Goal: Transaction & Acquisition: Purchase product/service

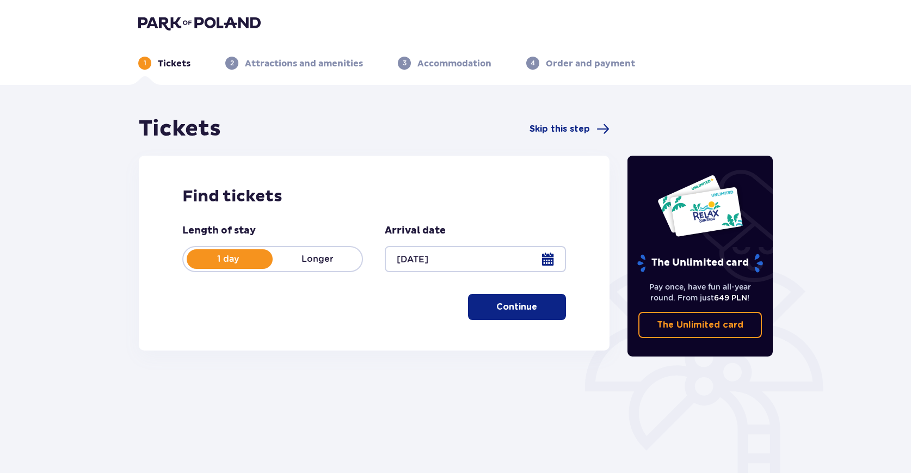
click at [543, 307] on span "button" at bounding box center [539, 306] width 13 height 13
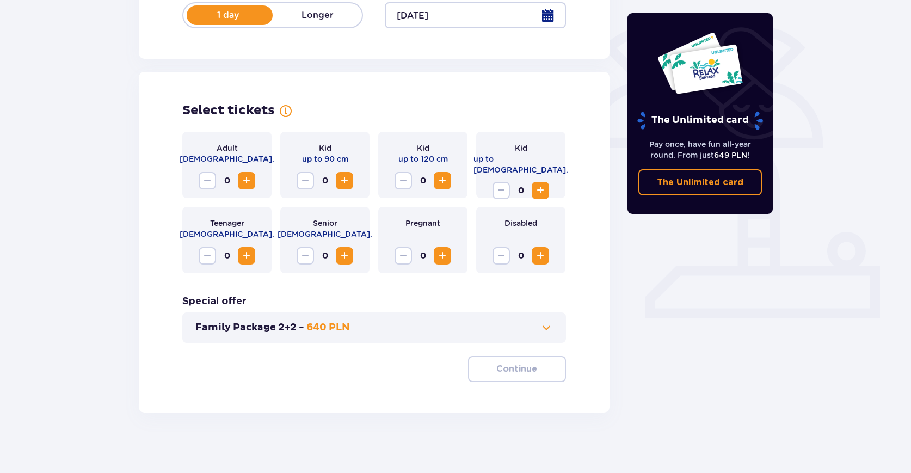
scroll to position [249, 0]
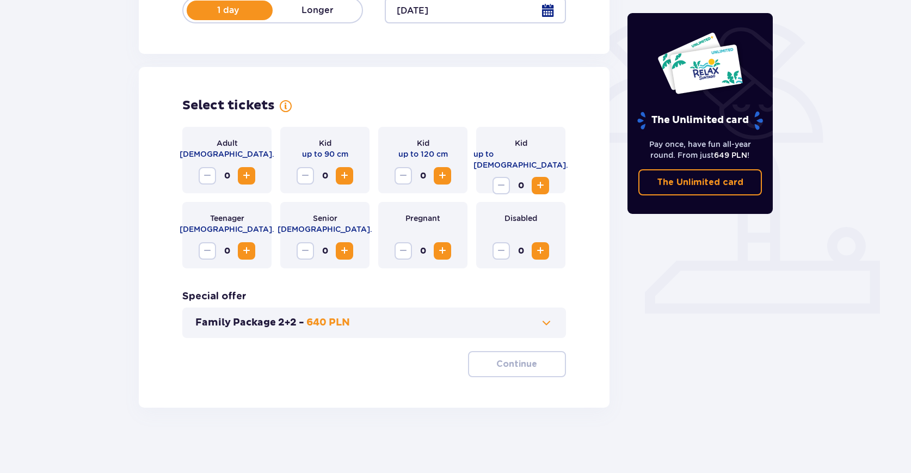
click at [247, 177] on span "Increase" at bounding box center [246, 175] width 13 height 13
click at [539, 179] on span "Increase" at bounding box center [540, 185] width 13 height 13
click at [534, 361] on span "button" at bounding box center [539, 364] width 13 height 13
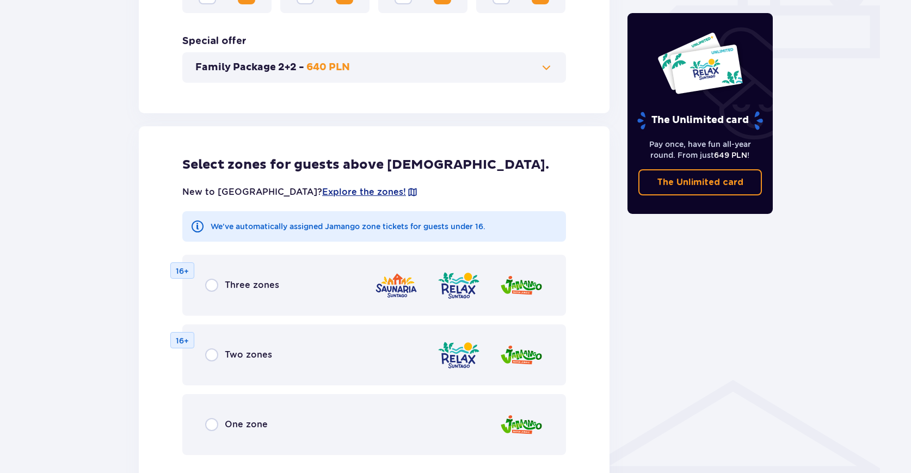
scroll to position [495, 0]
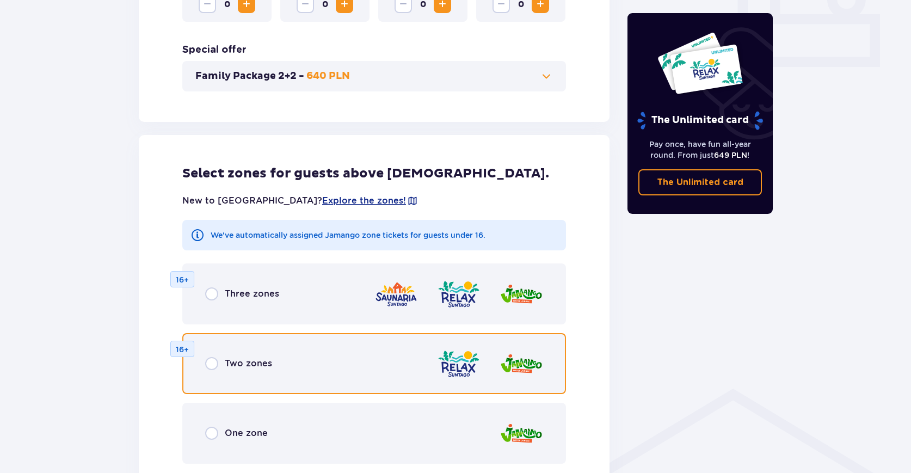
click at [214, 367] on input "radio" at bounding box center [211, 363] width 13 height 13
radio input "true"
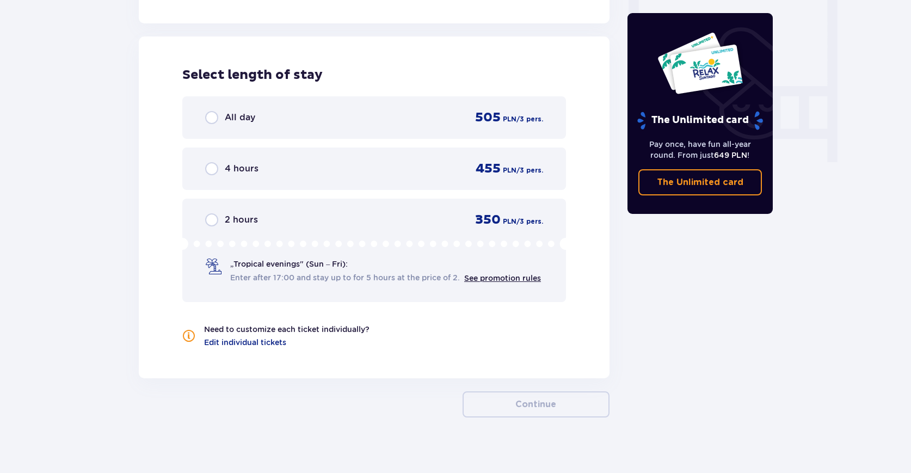
scroll to position [1021, 0]
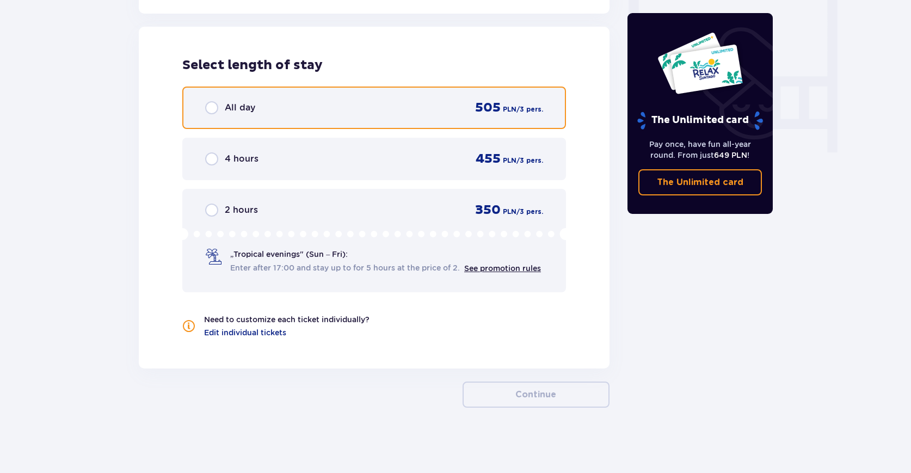
click at [211, 114] on input "radio" at bounding box center [211, 107] width 13 height 13
radio input "true"
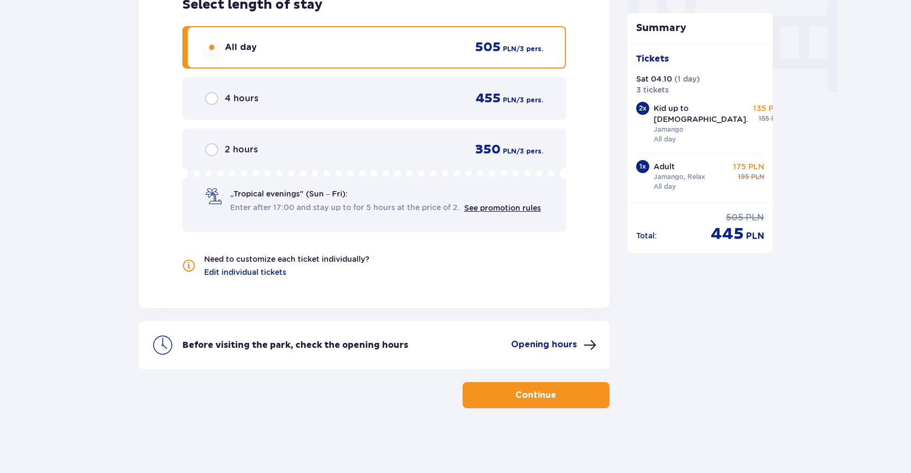
scroll to position [1082, 0]
drag, startPoint x: 708, startPoint y: 224, endPoint x: 769, endPoint y: 217, distance: 60.8
click at [769, 217] on div "Total : 505 PLN 445 PLN" at bounding box center [700, 223] width 146 height 42
copy div "445 PLN"
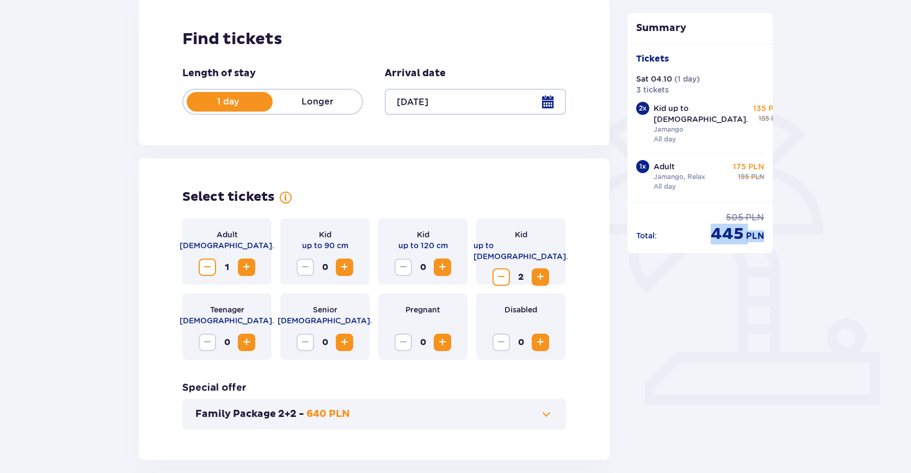
scroll to position [0, 0]
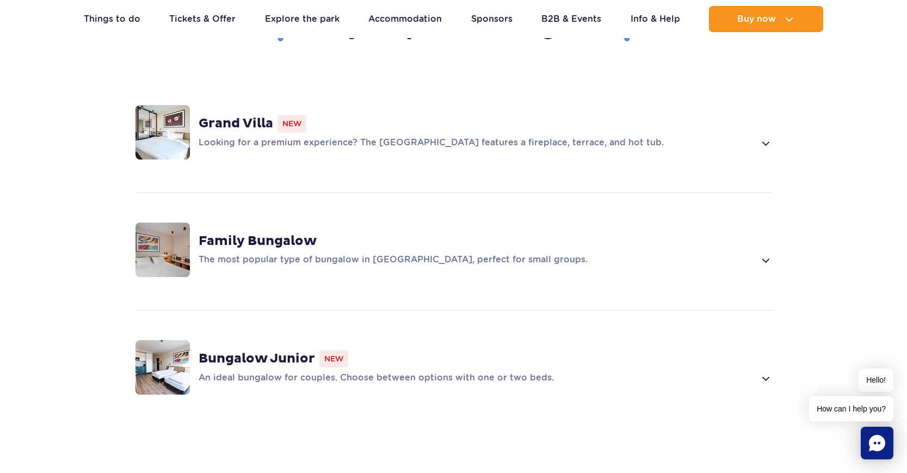
scroll to position [762, 0]
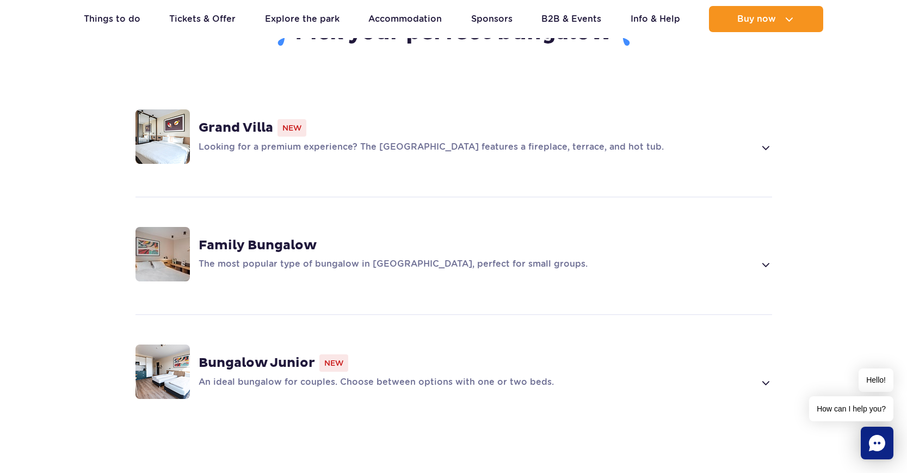
click at [245, 237] on strong "Family Bungalow" at bounding box center [258, 245] width 118 height 16
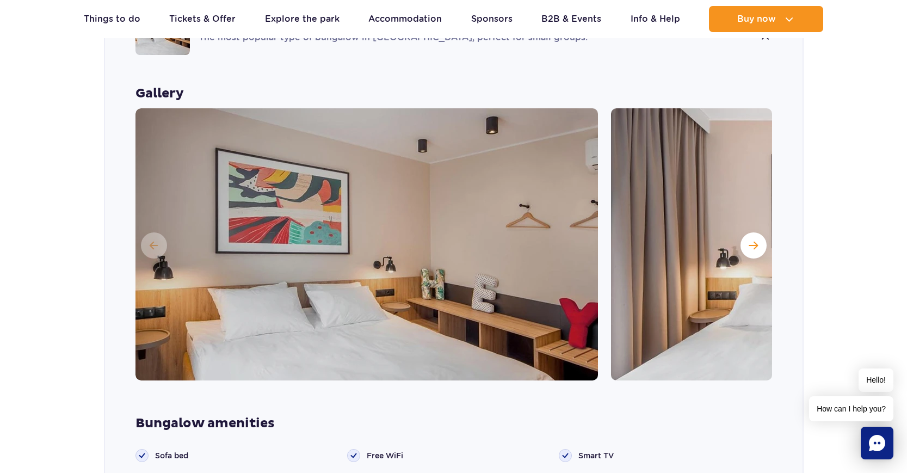
scroll to position [989, 0]
click at [756, 240] on span "Next slide" at bounding box center [753, 245] width 9 height 10
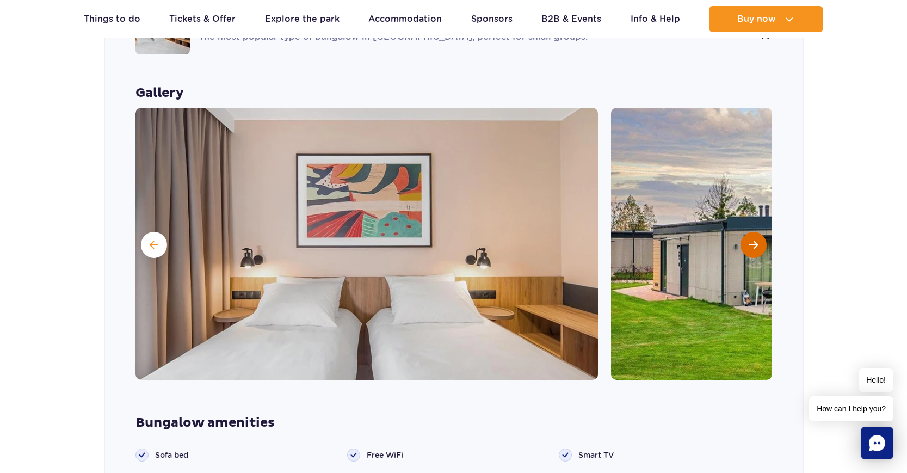
click at [756, 240] on span "Next slide" at bounding box center [753, 245] width 9 height 10
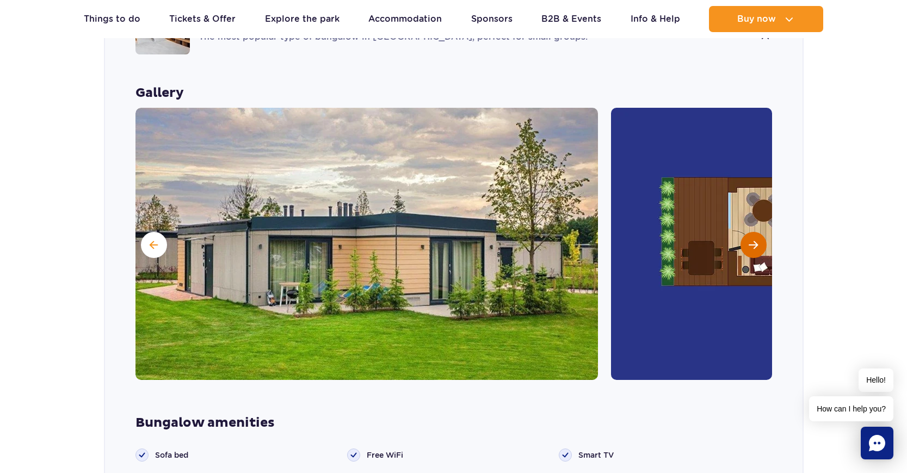
click at [756, 240] on span "Next slide" at bounding box center [753, 245] width 9 height 10
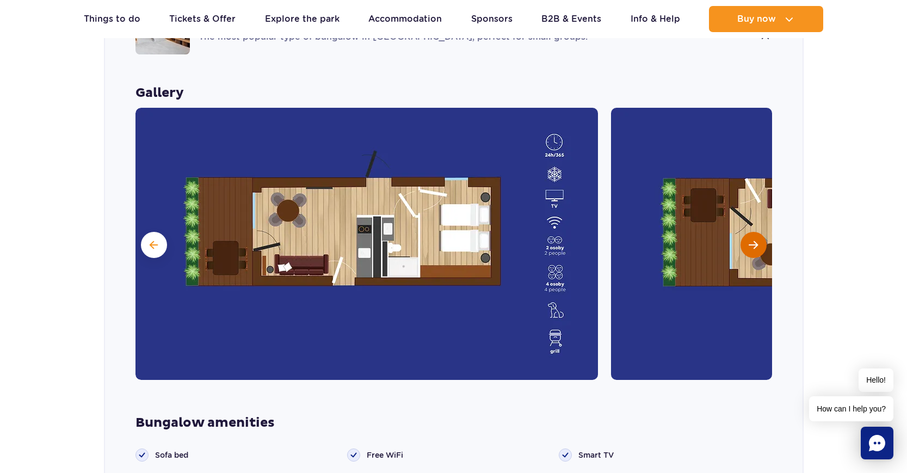
click at [756, 240] on span "Next slide" at bounding box center [753, 245] width 9 height 10
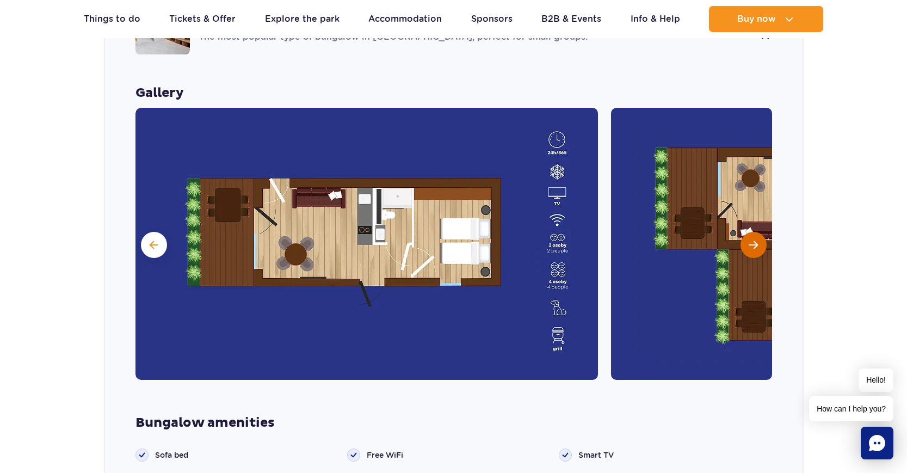
click at [756, 240] on span "Next slide" at bounding box center [753, 245] width 9 height 10
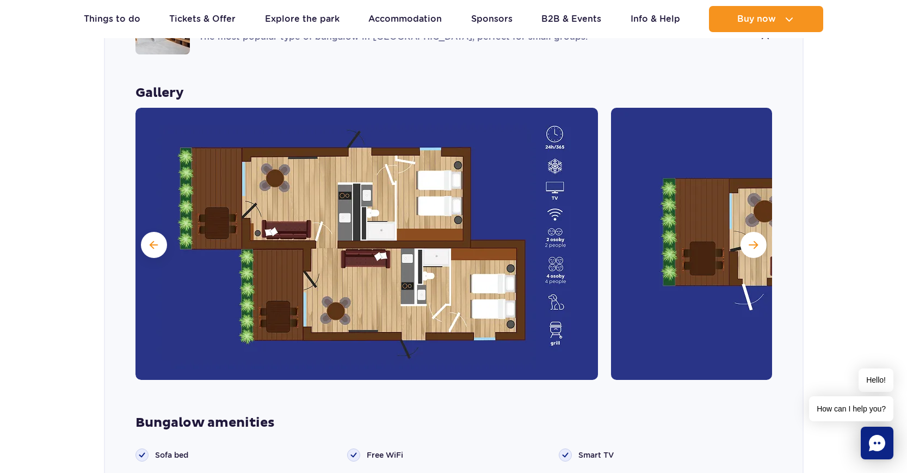
click at [835, 99] on section "Pick your perfect bungalow Grand Villa New Looking for a premium experience? Th…" at bounding box center [453, 302] width 907 height 1090
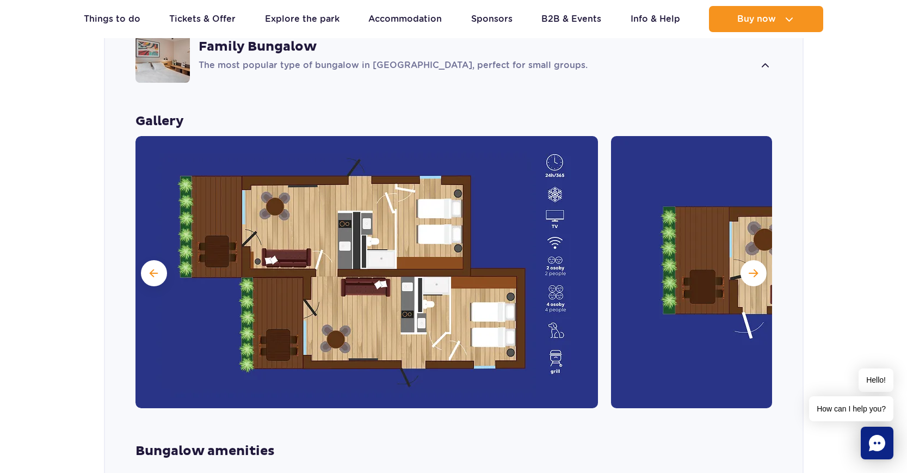
scroll to position [934, 0]
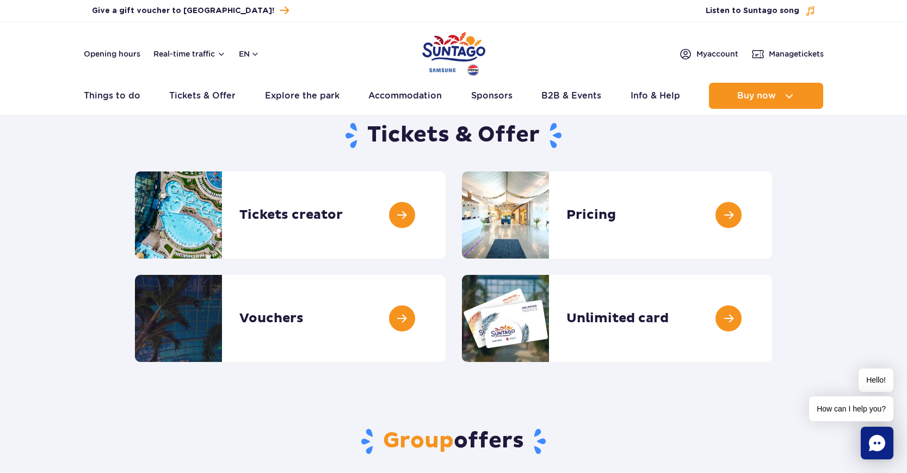
scroll to position [54, 0]
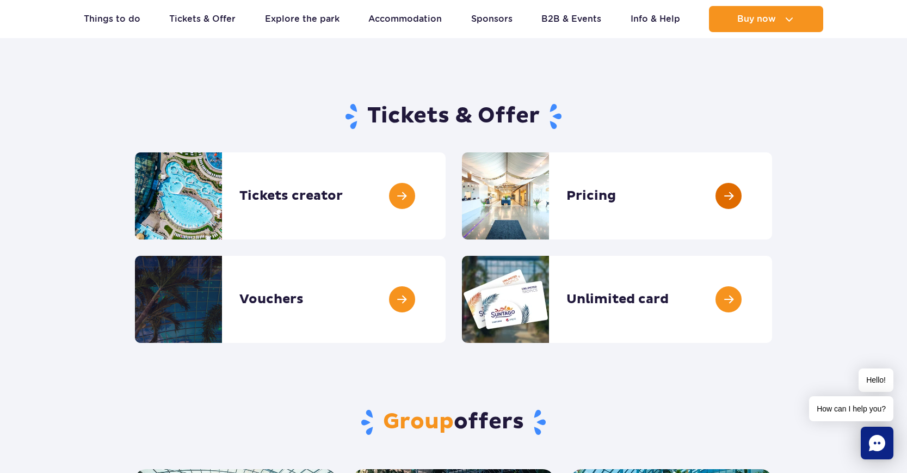
click at [772, 199] on link at bounding box center [772, 195] width 0 height 87
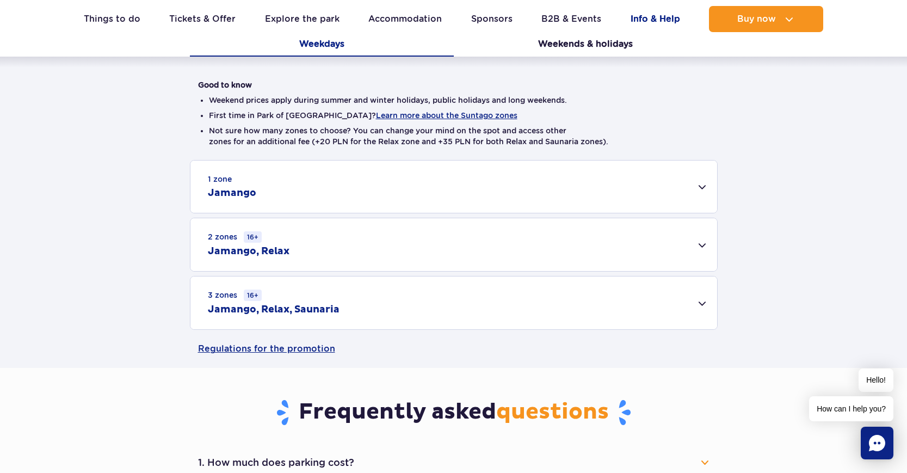
scroll to position [272, 0]
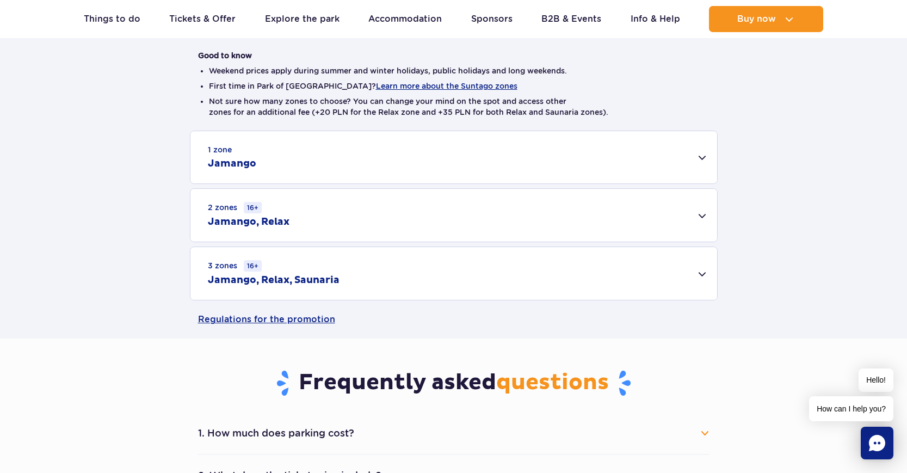
click at [687, 167] on div "1 zone Jamango" at bounding box center [453, 157] width 527 height 52
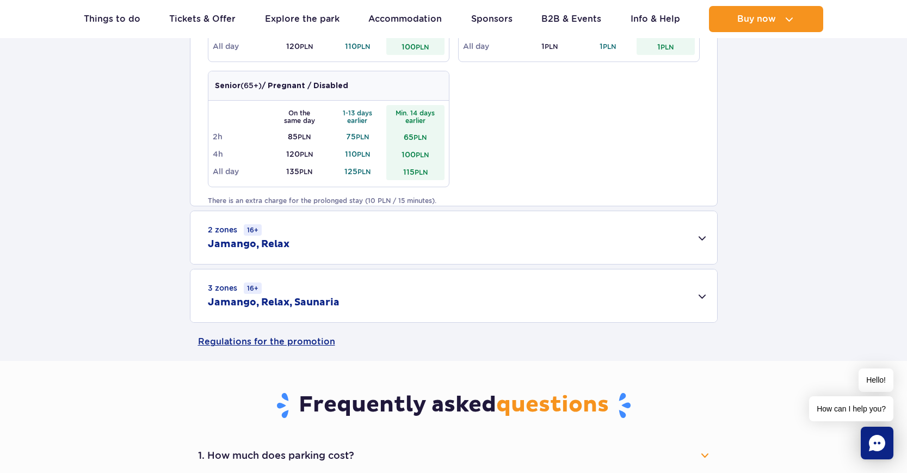
scroll to position [653, 0]
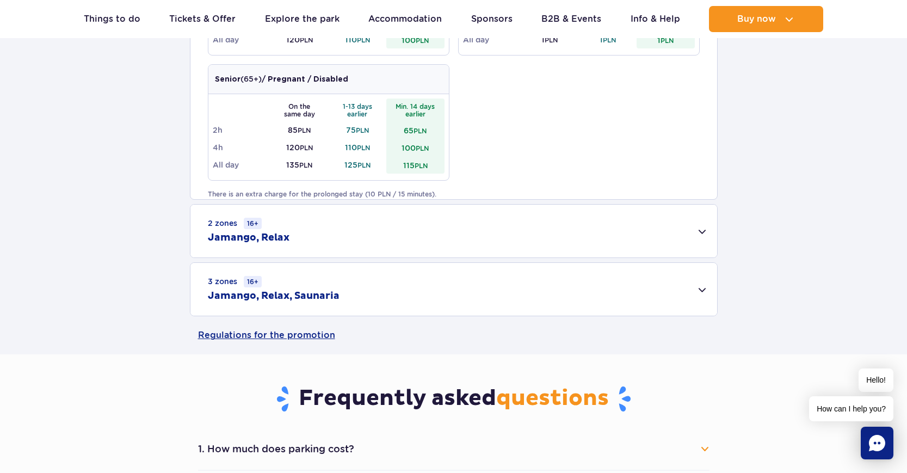
click at [700, 235] on div "2 zones 16+ Jamango, Relax" at bounding box center [453, 231] width 527 height 53
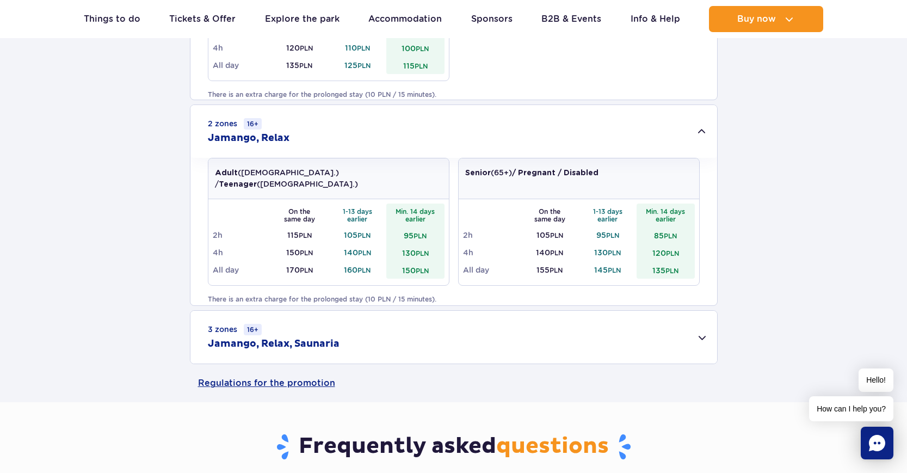
scroll to position [762, 0]
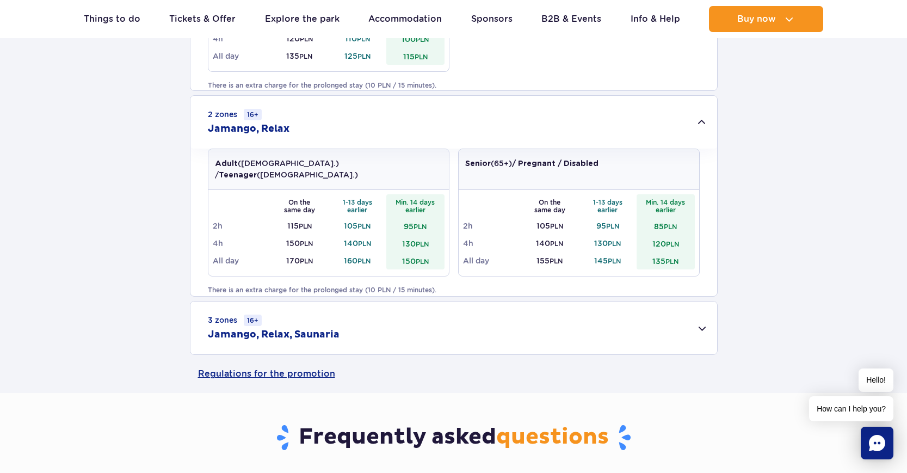
click at [700, 328] on div "3 zones 16+ Jamango, Relax, Saunaria" at bounding box center [453, 327] width 527 height 53
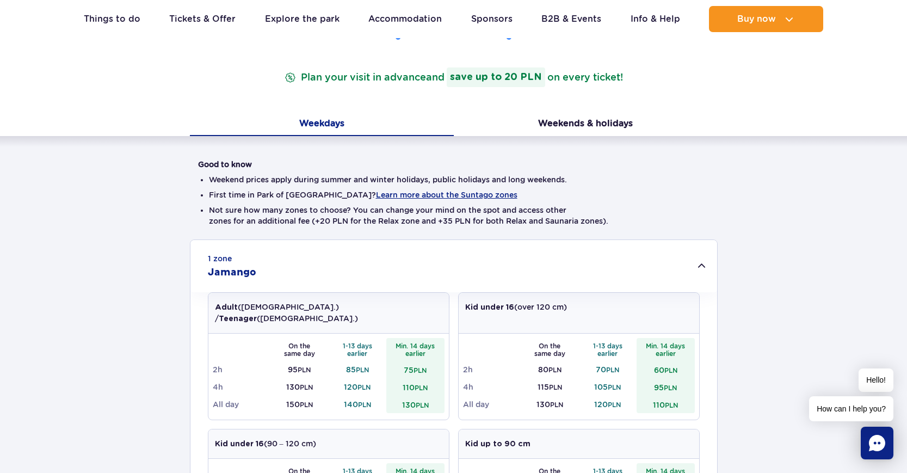
scroll to position [0, 0]
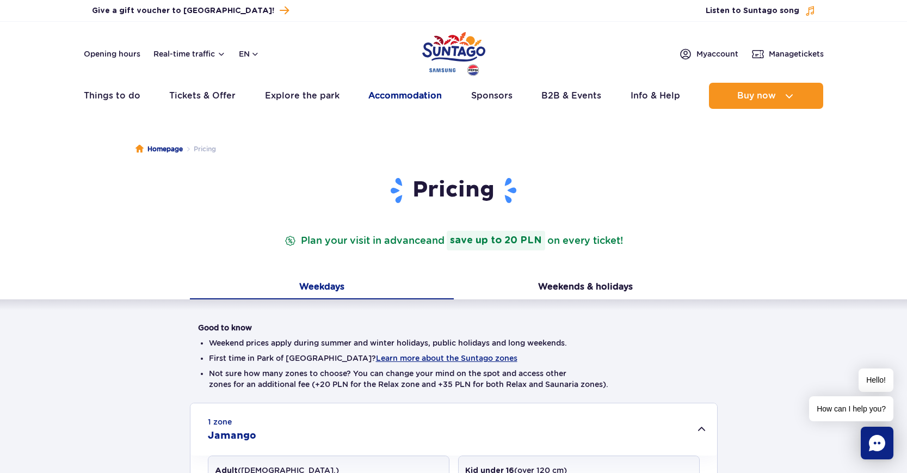
click at [395, 97] on link "Accommodation" at bounding box center [404, 96] width 73 height 26
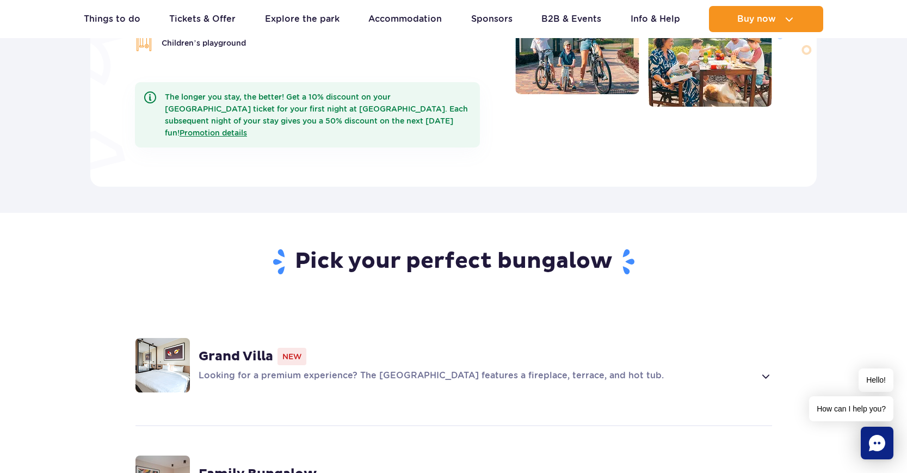
scroll to position [599, 0]
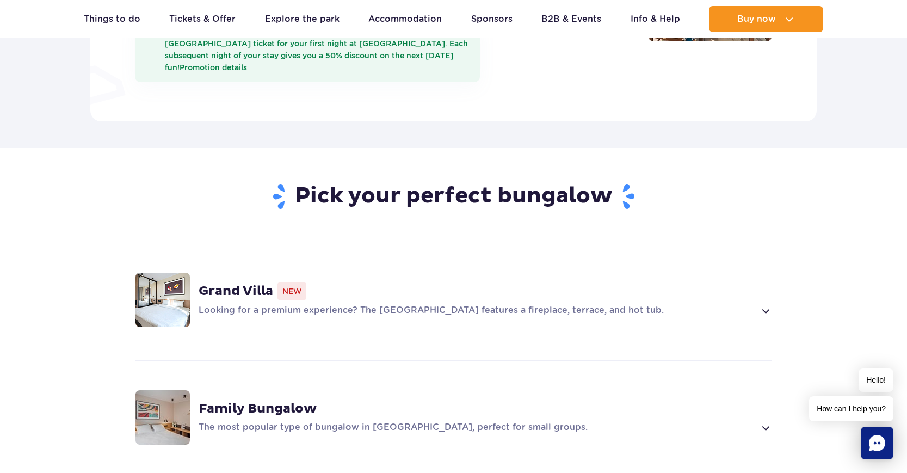
click at [298, 304] on p "Looking for a premium experience? The [GEOGRAPHIC_DATA] features a fireplace, t…" at bounding box center [477, 310] width 557 height 13
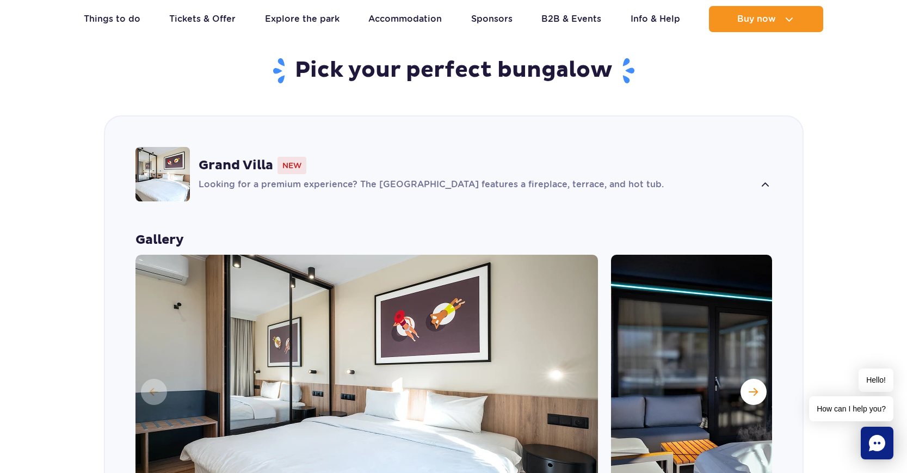
scroll to position [851, 0]
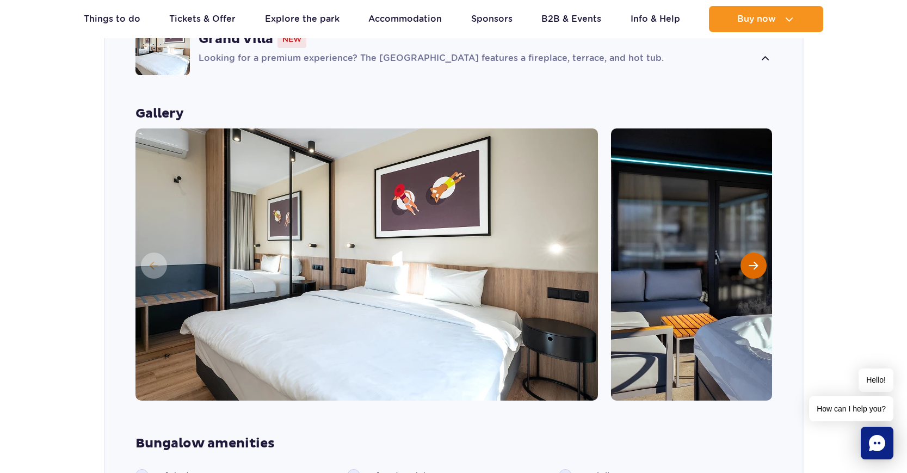
click at [749, 261] on span "Next slide" at bounding box center [753, 266] width 9 height 10
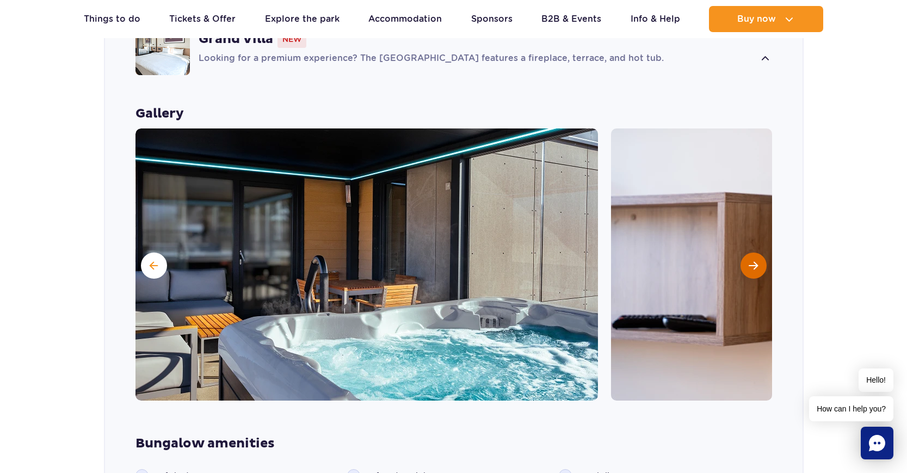
click at [749, 261] on span "Next slide" at bounding box center [753, 266] width 9 height 10
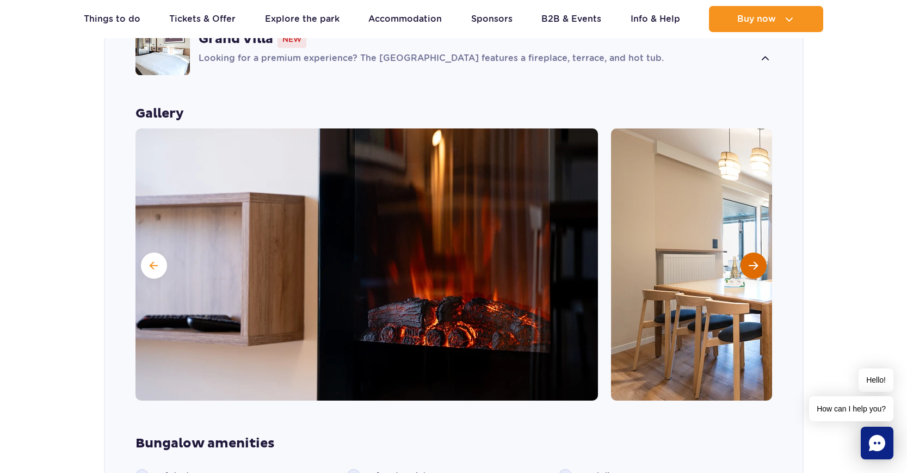
click at [749, 261] on span "Next slide" at bounding box center [753, 266] width 9 height 10
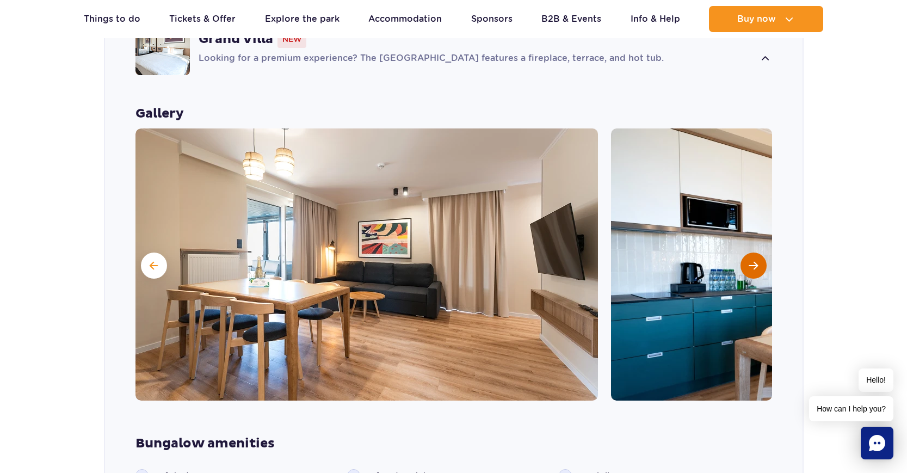
click at [749, 261] on span "Next slide" at bounding box center [753, 266] width 9 height 10
